Goal: Use online tool/utility: Utilize a website feature to perform a specific function

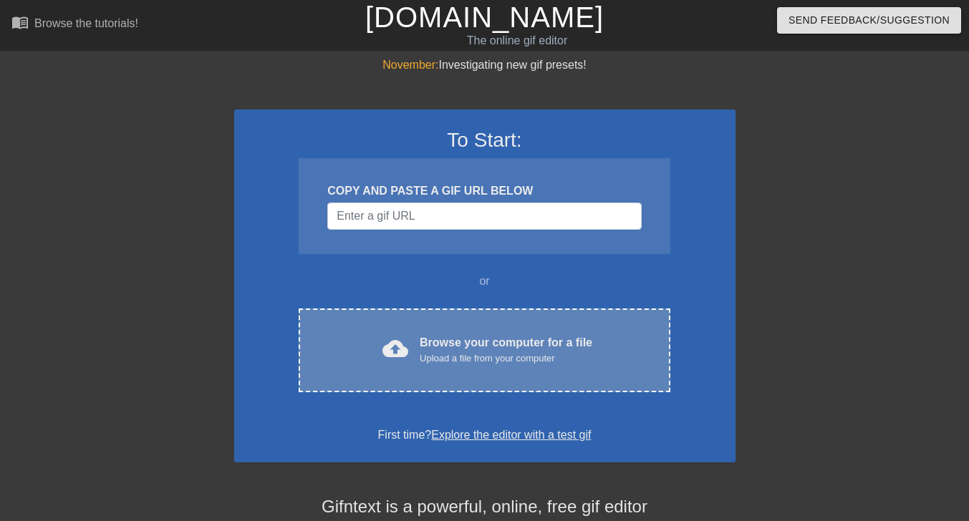
click at [419, 341] on div "cloud_upload Browse your computer for a file Upload a file from your computer" at bounding box center [484, 350] width 311 height 32
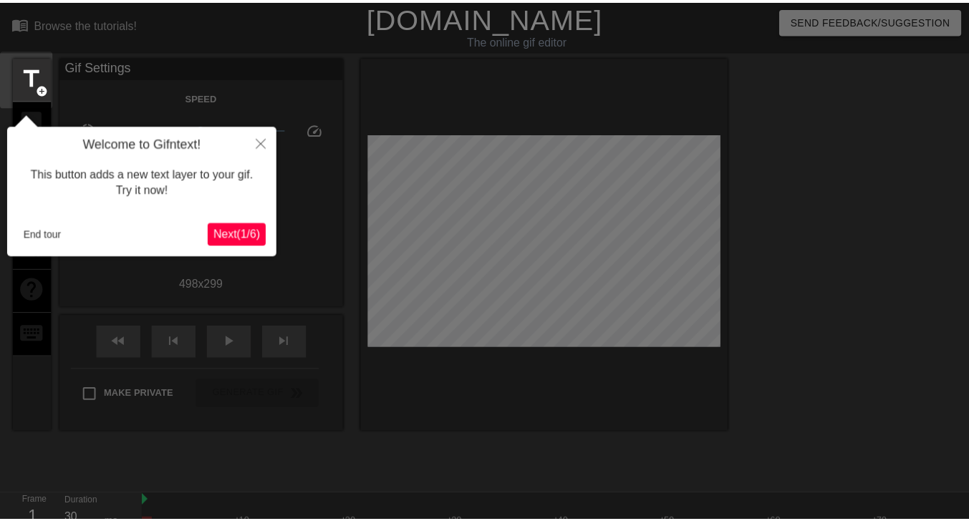
scroll to position [35, 0]
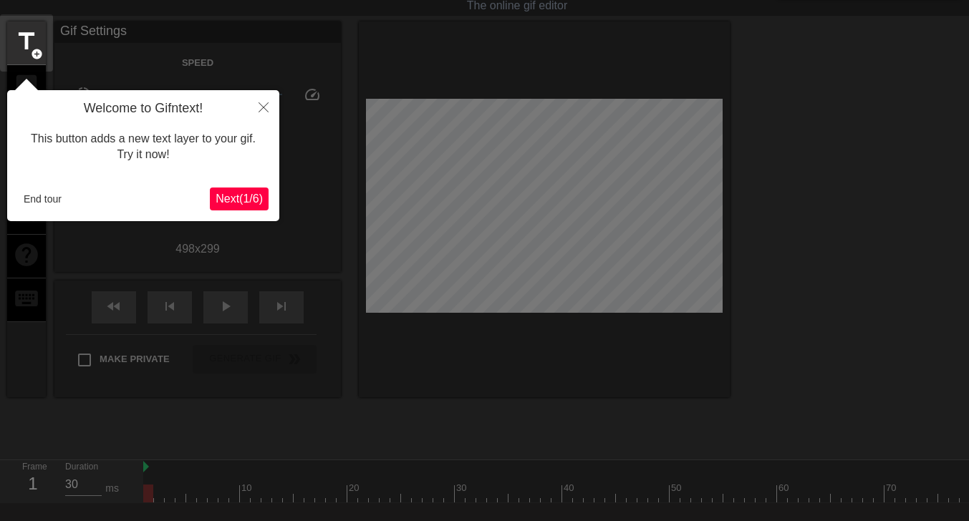
click at [240, 198] on span "Next ( 1 / 6 )" at bounding box center [238, 199] width 47 height 12
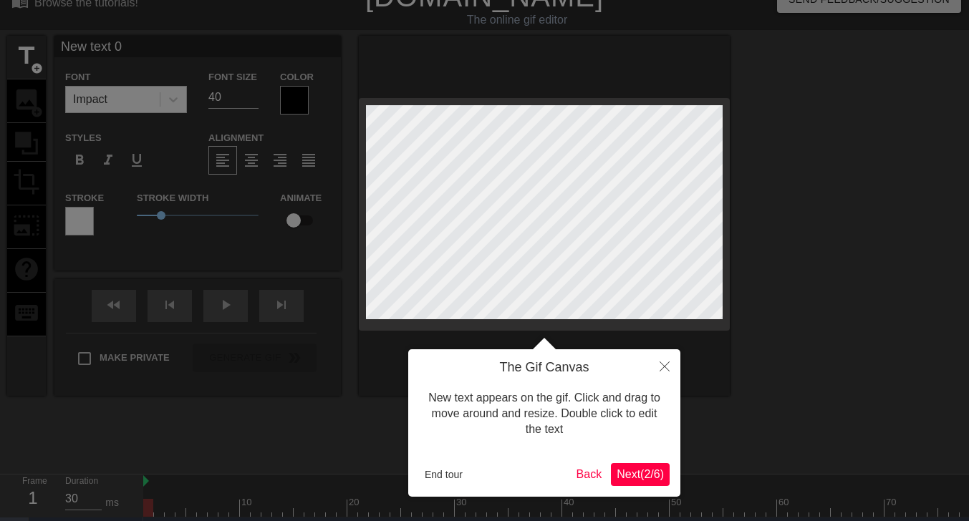
scroll to position [0, 0]
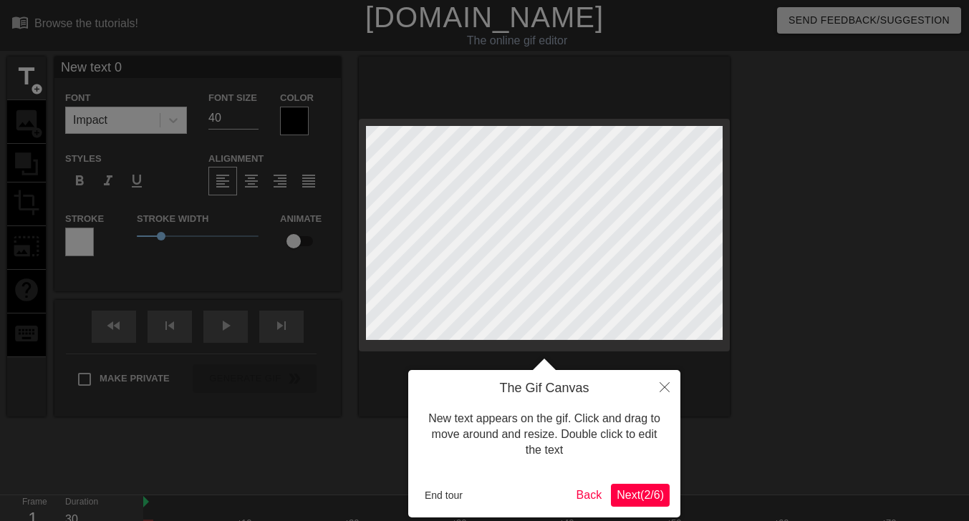
click at [627, 499] on span "Next ( 2 / 6 )" at bounding box center [639, 495] width 47 height 12
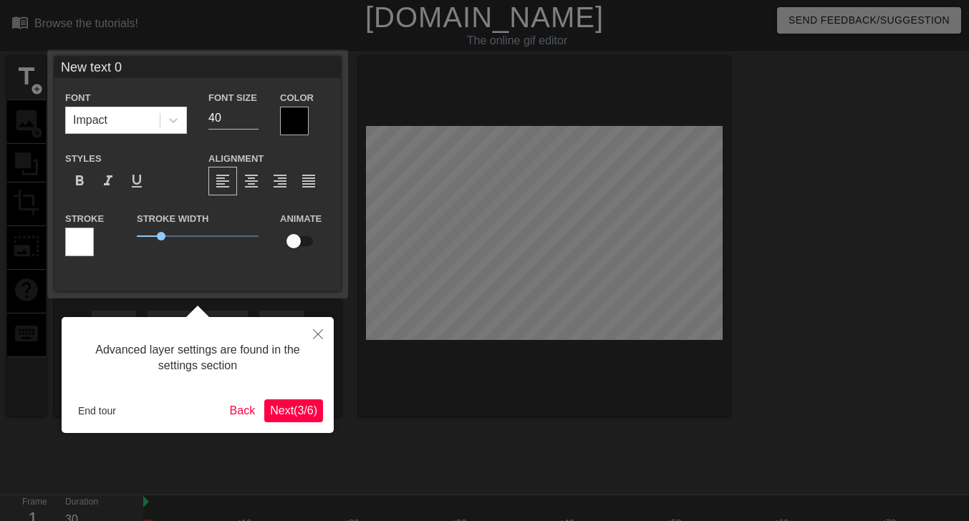
scroll to position [35, 0]
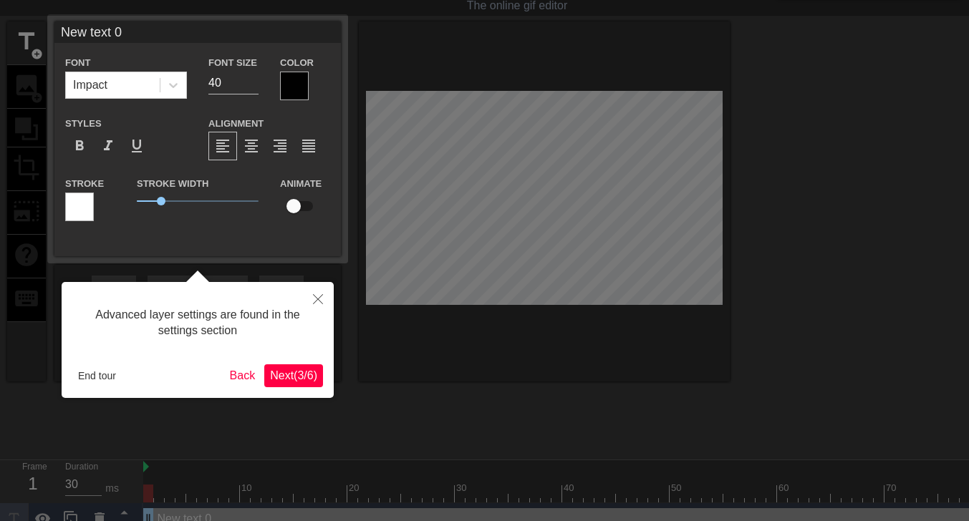
click at [286, 376] on span "Next ( 3 / 6 )" at bounding box center [293, 375] width 47 height 12
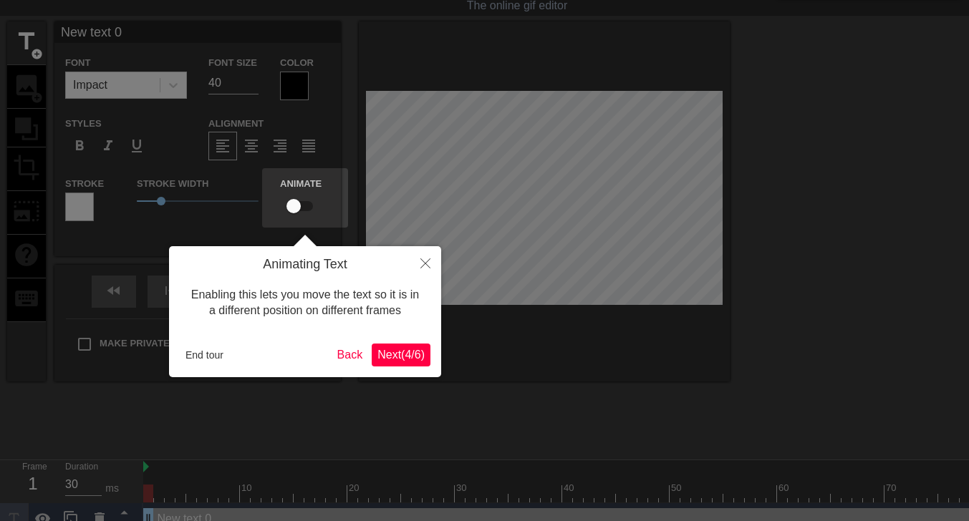
scroll to position [0, 0]
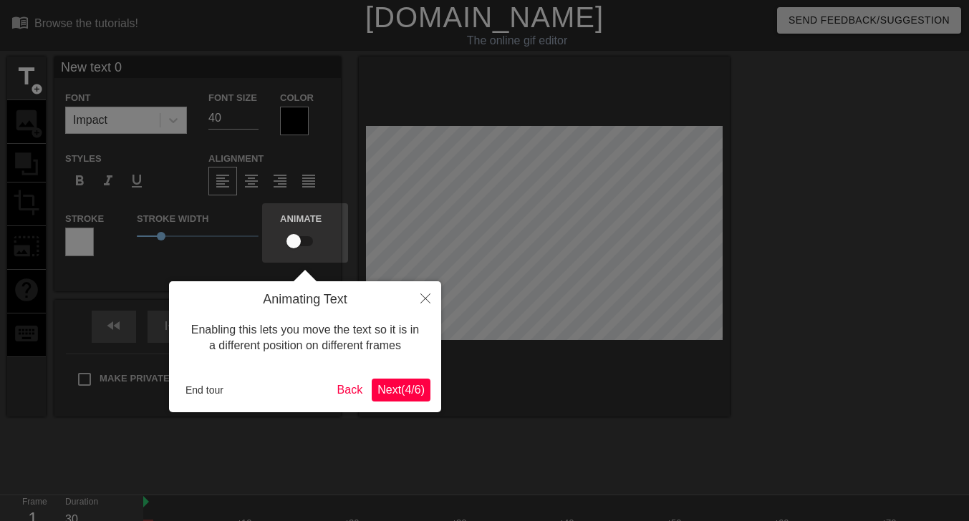
click at [403, 384] on span "Next ( 4 / 6 )" at bounding box center [400, 390] width 47 height 12
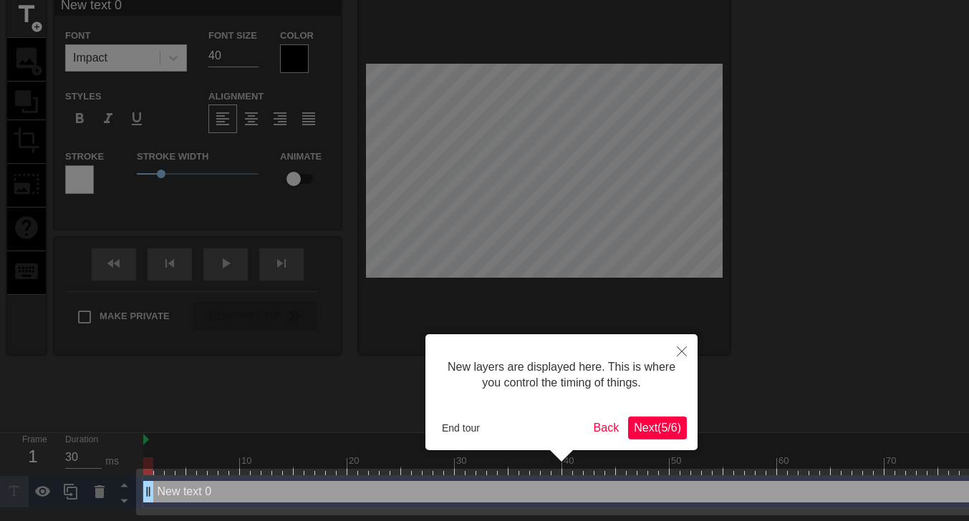
click at [652, 418] on button "Next ( 5 / 6 )" at bounding box center [657, 428] width 59 height 23
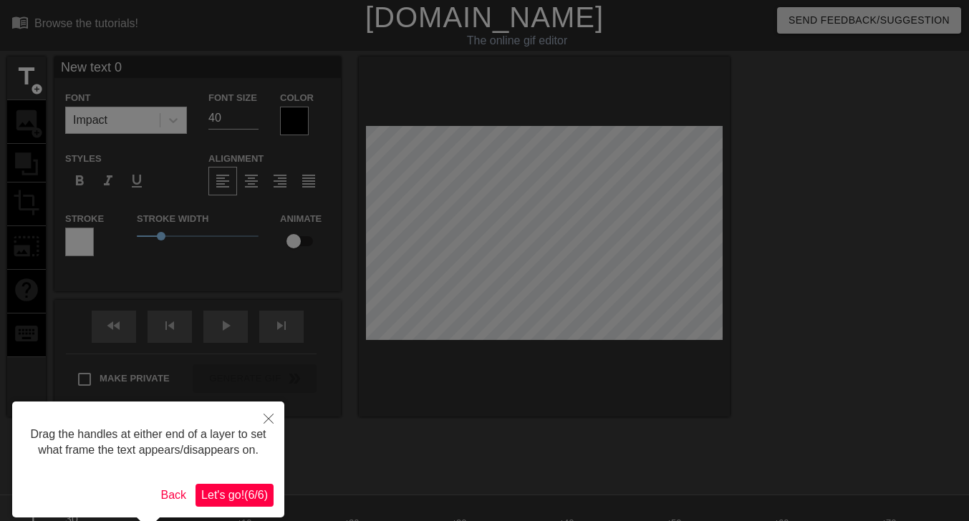
click at [232, 492] on span "Let's go! ( 6 / 6 )" at bounding box center [234, 495] width 67 height 12
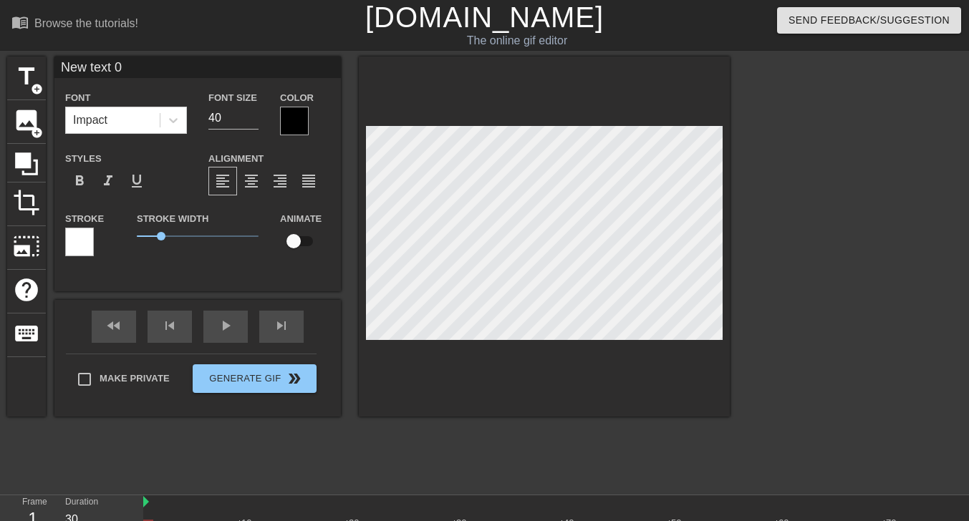
type input "New tet 0"
type textarea "New tet 0"
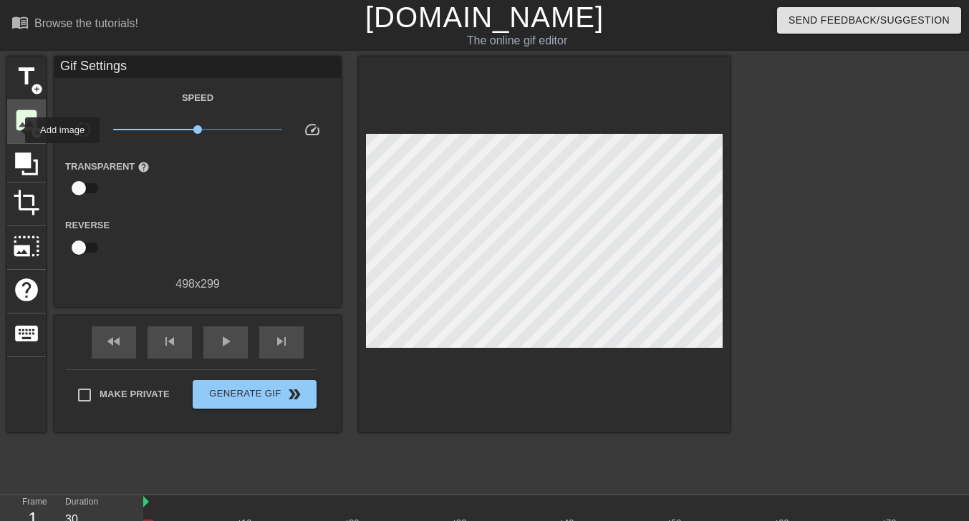
click at [17, 130] on span "image" at bounding box center [26, 120] width 27 height 27
click at [31, 122] on span "image" at bounding box center [26, 120] width 27 height 27
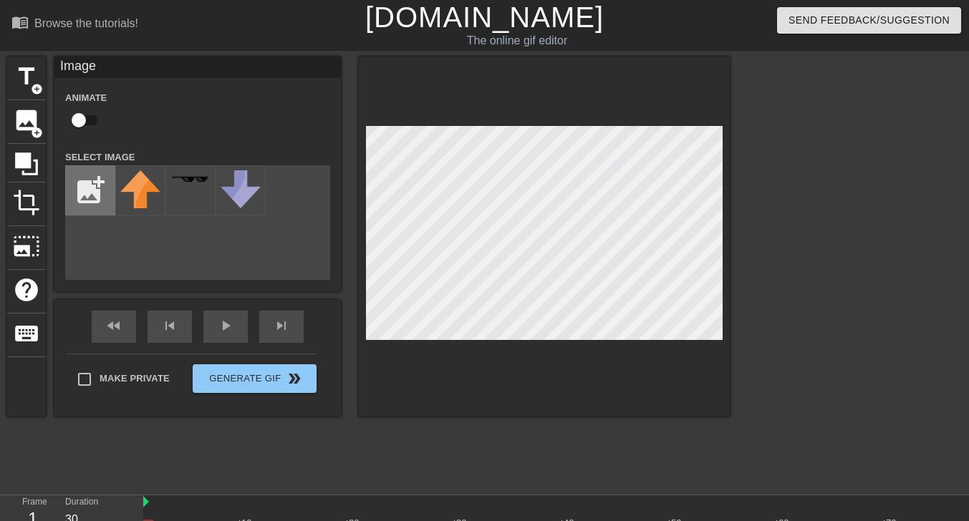
click at [90, 189] on input "file" at bounding box center [90, 190] width 49 height 49
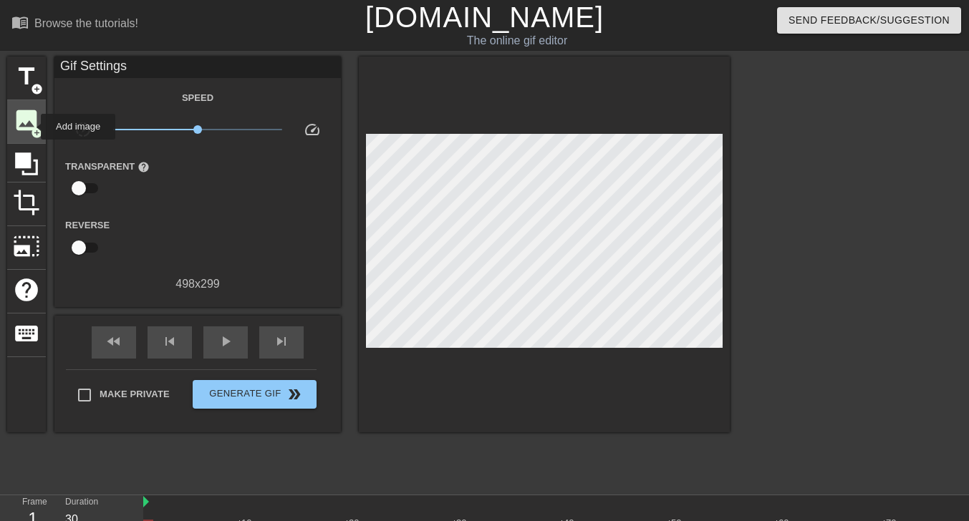
click at [27, 121] on span "image" at bounding box center [26, 120] width 27 height 27
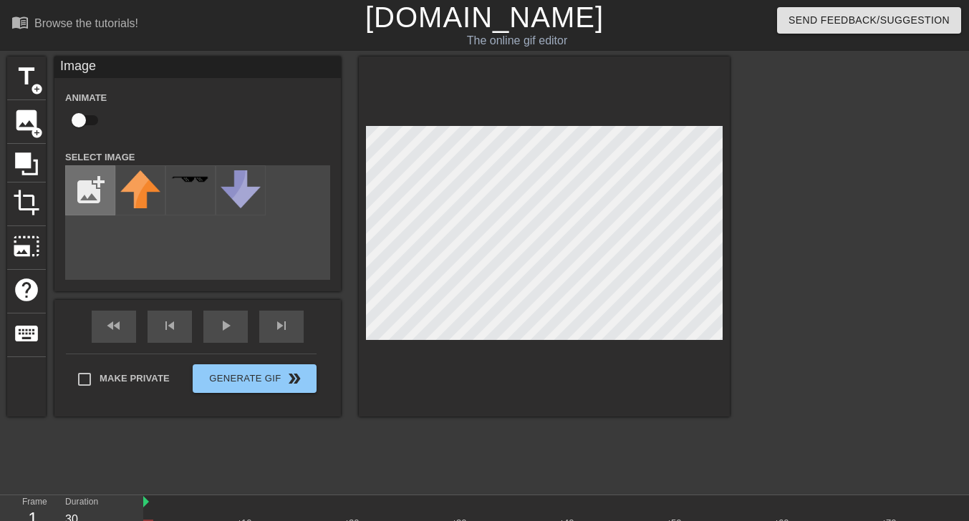
click at [95, 183] on input "file" at bounding box center [90, 190] width 49 height 49
type input "C:\fakepath\Screenshot [DATE] 205008.png"
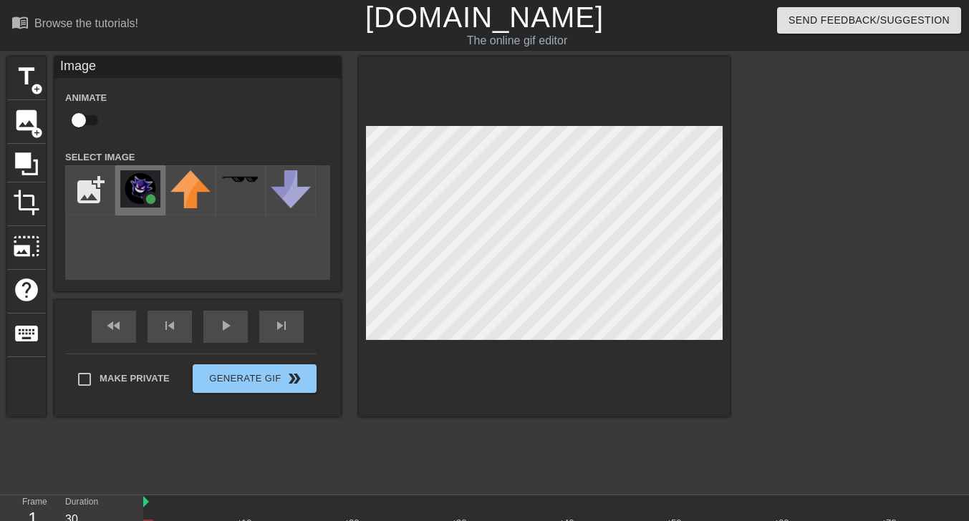
click at [133, 195] on img at bounding box center [140, 188] width 40 height 37
click at [812, 248] on div at bounding box center [854, 271] width 215 height 429
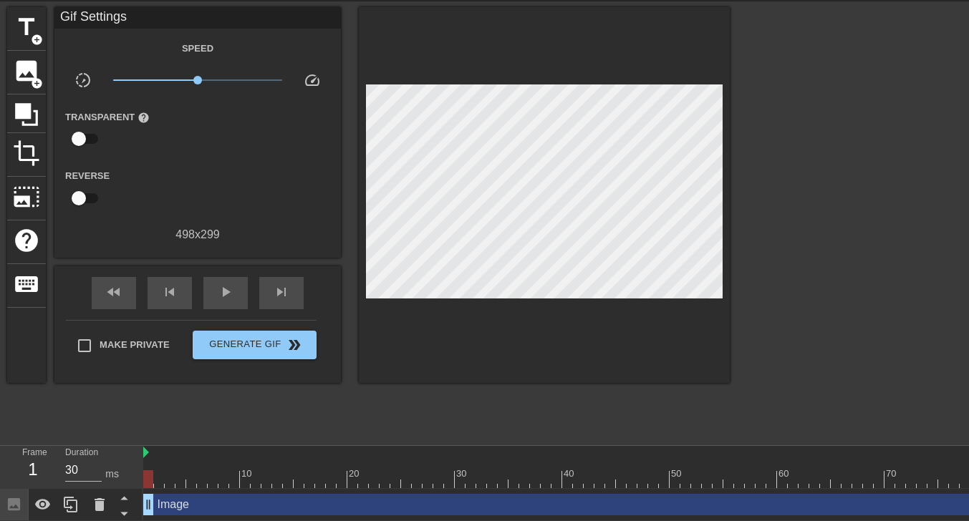
scroll to position [52, 0]
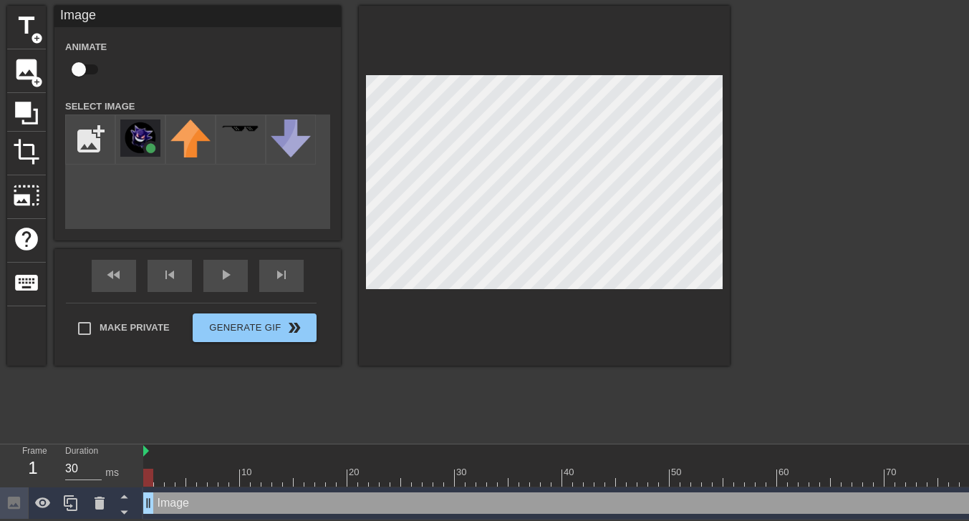
click at [871, 215] on div at bounding box center [854, 220] width 215 height 429
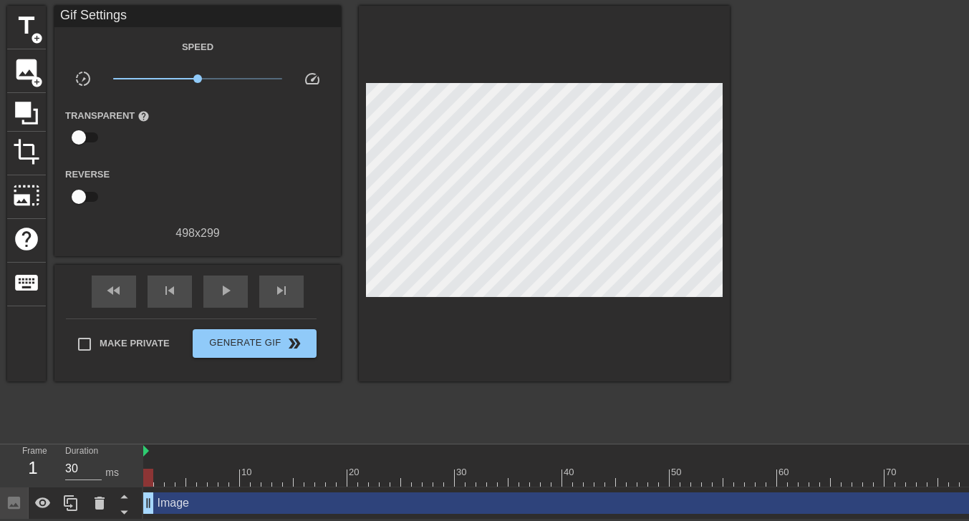
drag, startPoint x: 145, startPoint y: 451, endPoint x: 137, endPoint y: 447, distance: 9.0
click at [137, 447] on div "Frame 1 Duration 30 ms 10 20 30 40 50 60 70 80 90 100 110 120 Image drag_handle…" at bounding box center [484, 482] width 969 height 75
type input "60"
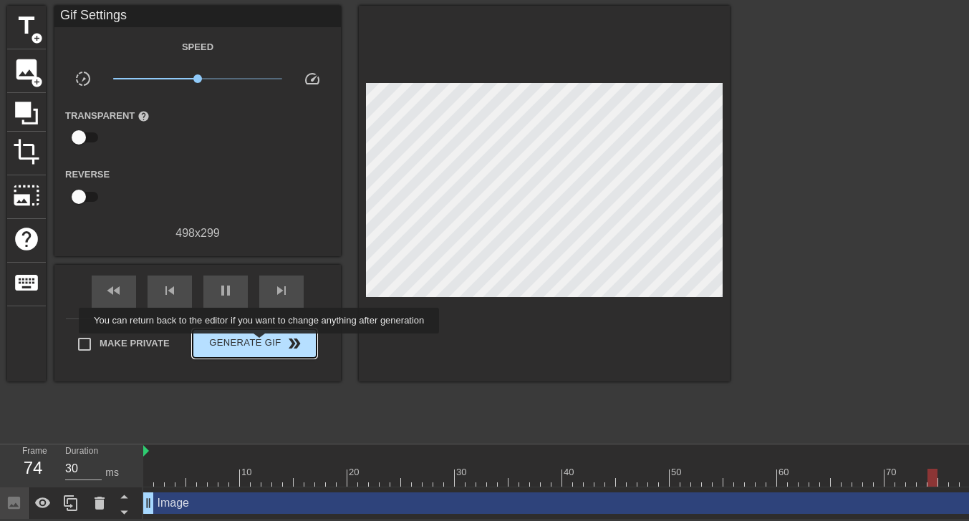
click at [261, 339] on span "Generate Gif double_arrow" at bounding box center [254, 343] width 112 height 17
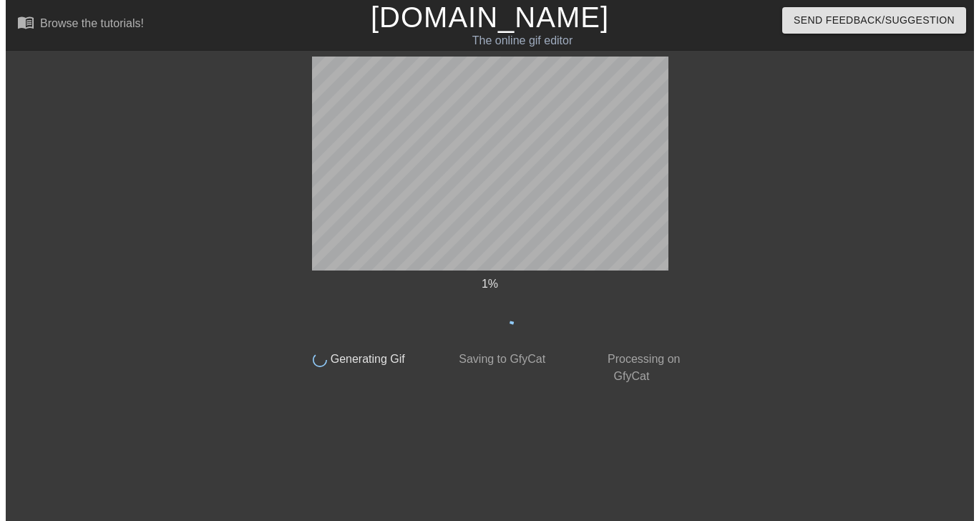
scroll to position [0, 0]
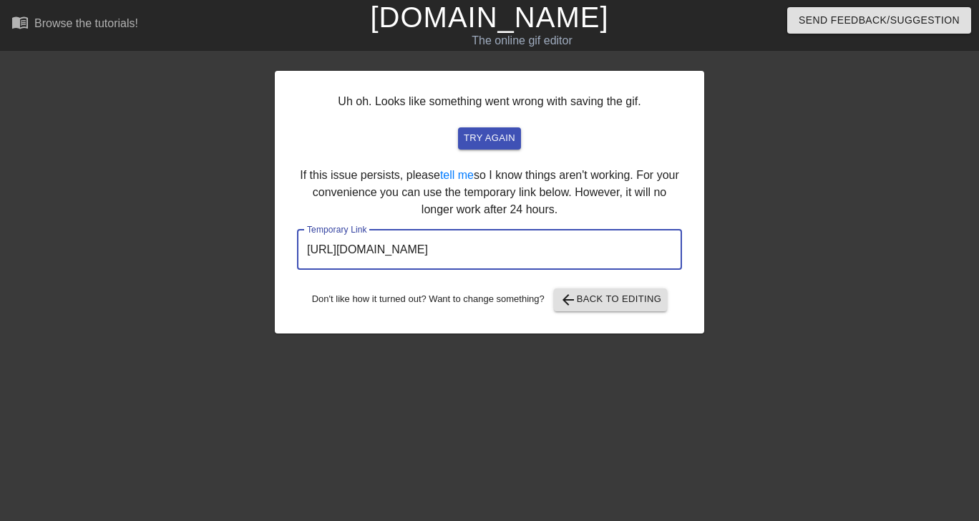
drag, startPoint x: 606, startPoint y: 251, endPoint x: 286, endPoint y: 256, distance: 320.0
click at [286, 256] on div "Uh oh. Looks like something went wrong with saving the gif. try again If this i…" at bounding box center [489, 202] width 429 height 263
